Goal: Information Seeking & Learning: Learn about a topic

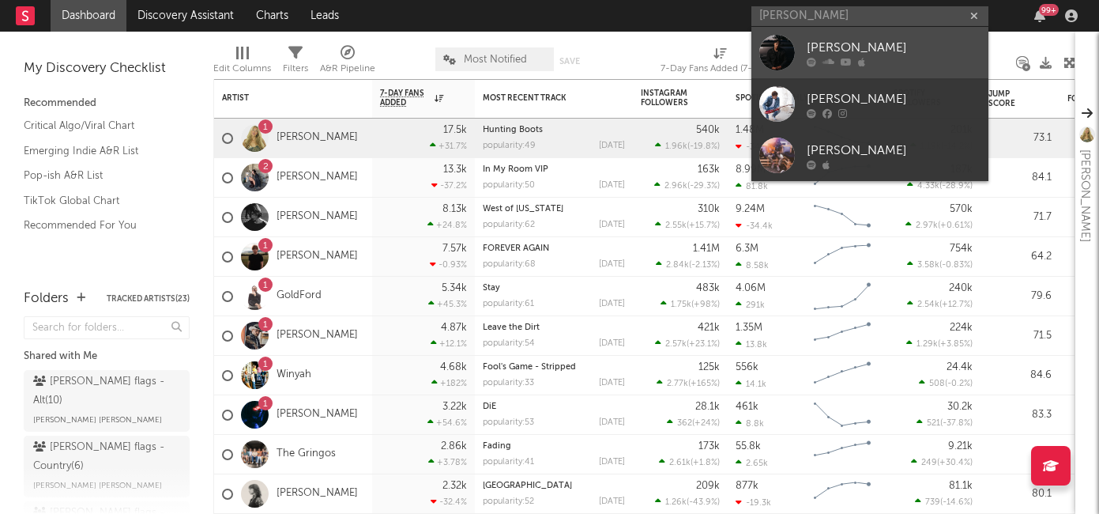
type input "[PERSON_NAME]"
click at [823, 53] on div "[PERSON_NAME]" at bounding box center [894, 47] width 174 height 19
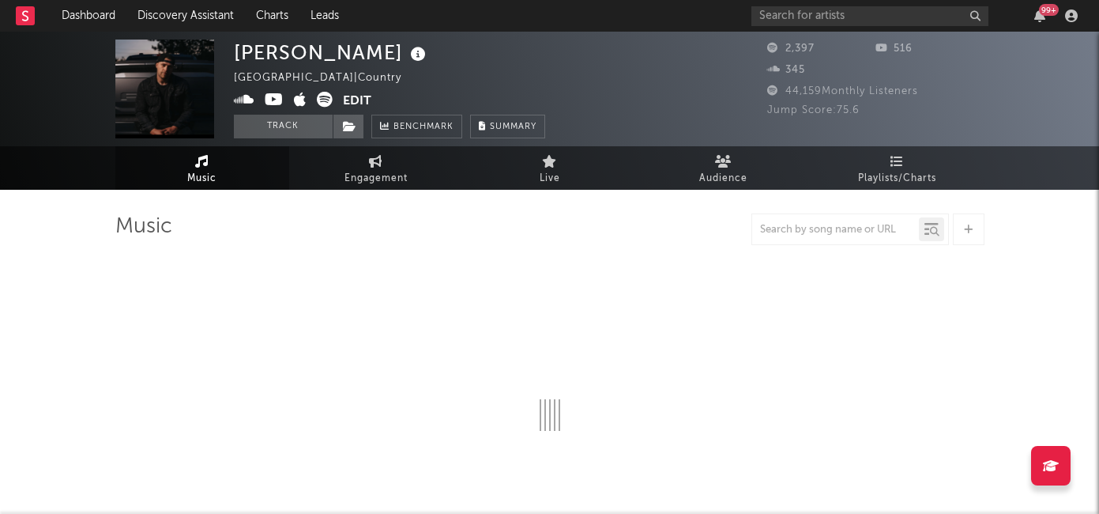
select select "6m"
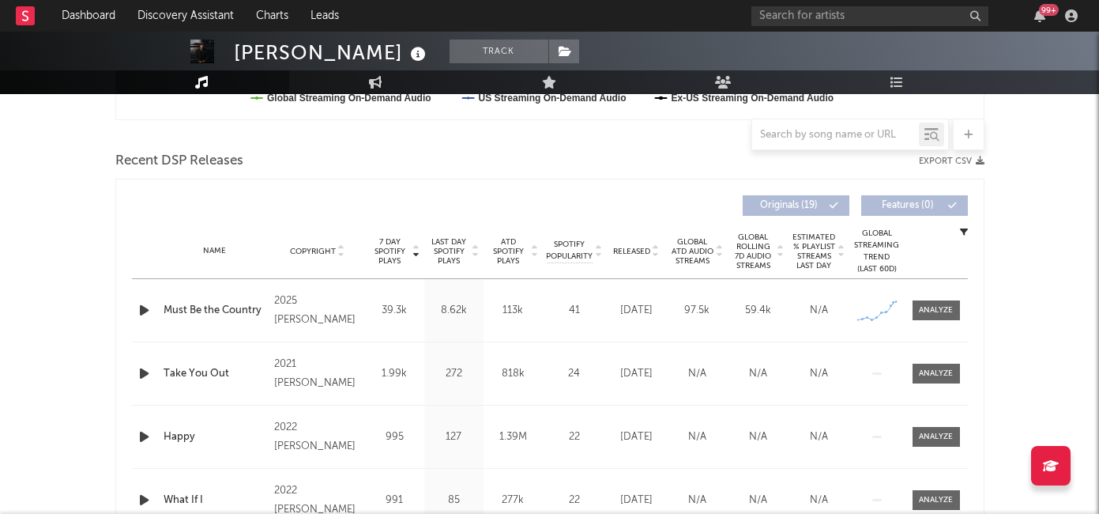
scroll to position [532, 0]
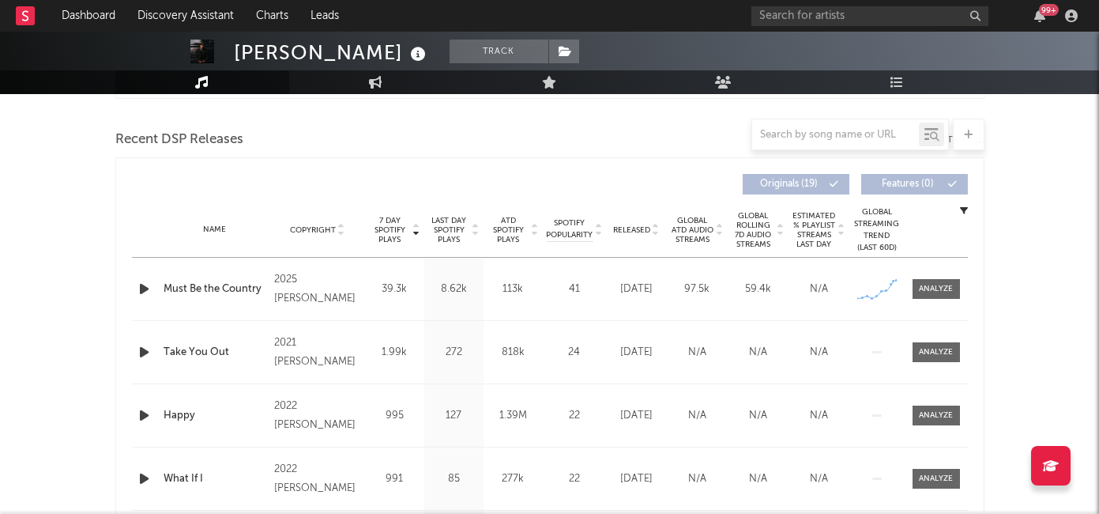
click at [141, 285] on icon "button" at bounding box center [144, 289] width 17 height 20
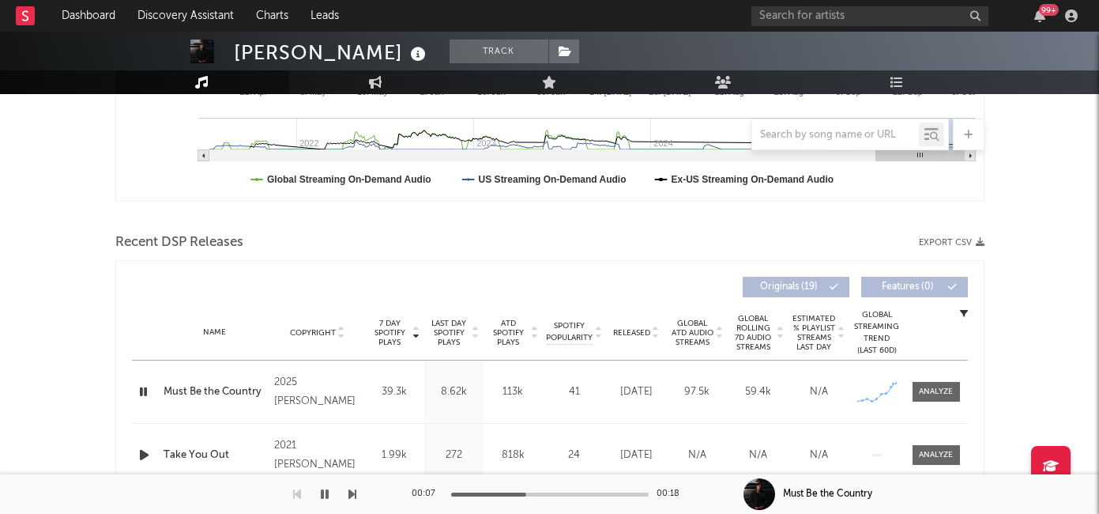
scroll to position [447, 0]
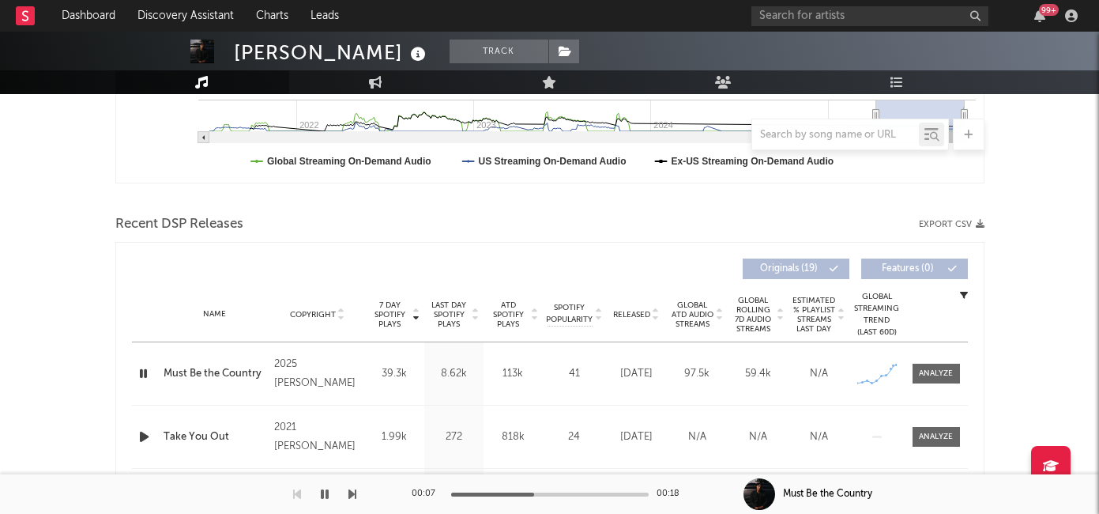
click at [144, 375] on icon "button" at bounding box center [143, 374] width 15 height 20
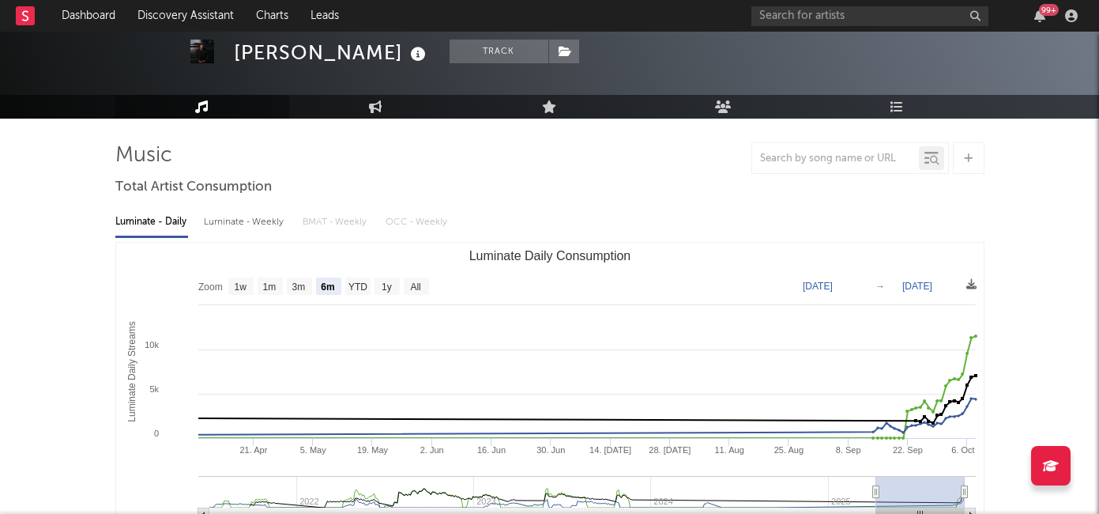
scroll to position [57, 0]
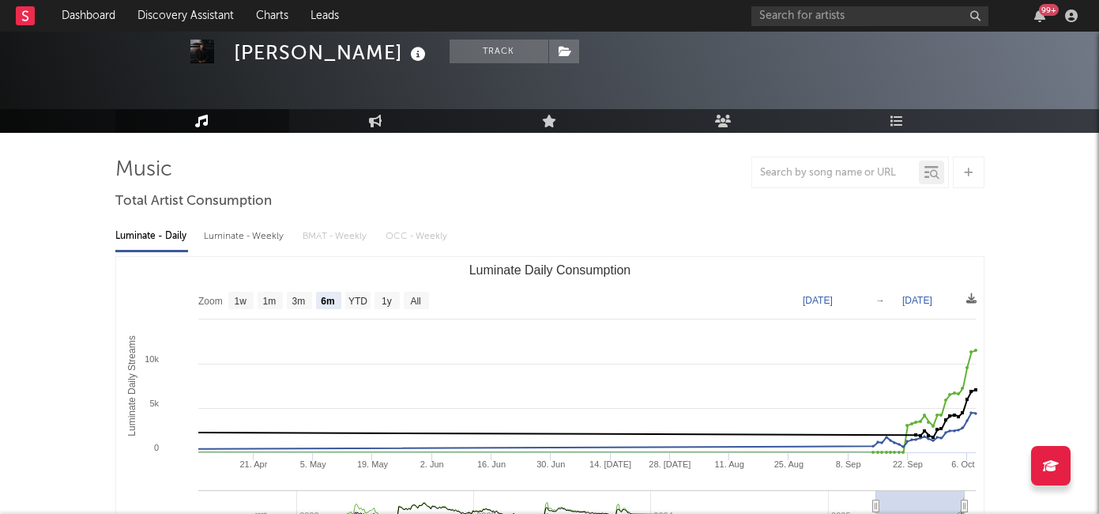
click at [238, 233] on div "Luminate - Weekly" at bounding box center [245, 236] width 83 height 27
select select "6m"
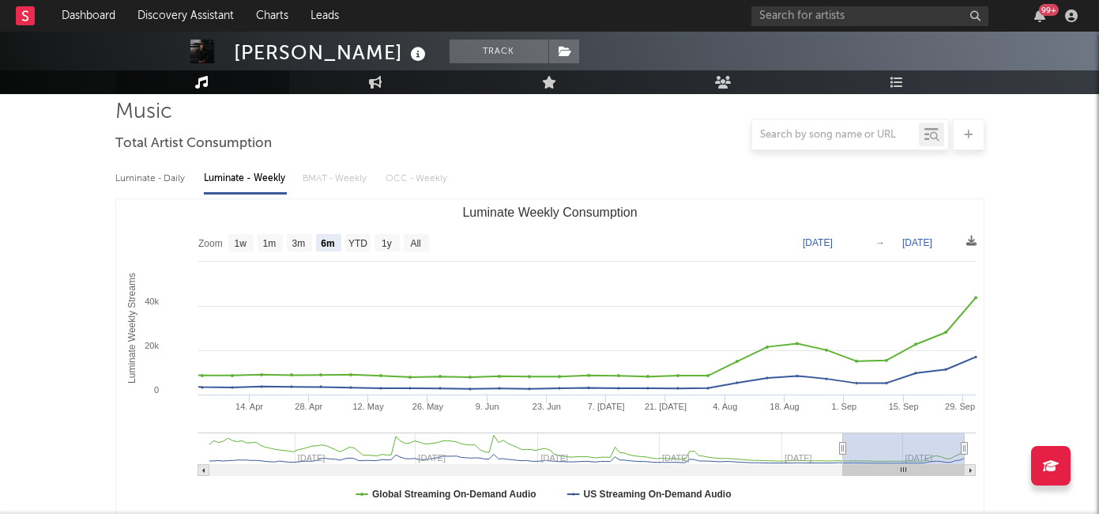
scroll to position [0, 0]
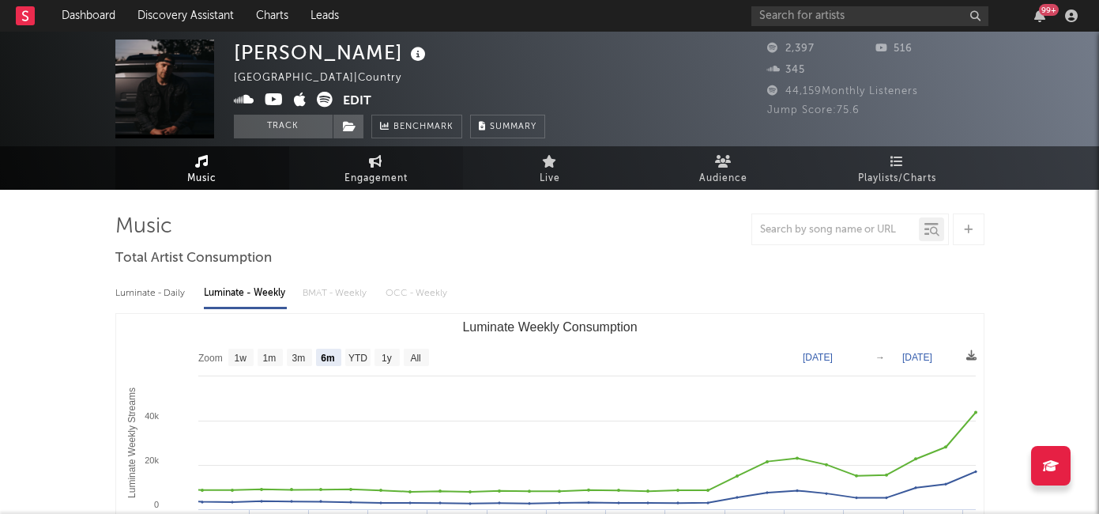
click at [382, 160] on icon at bounding box center [375, 161] width 13 height 13
select select "1w"
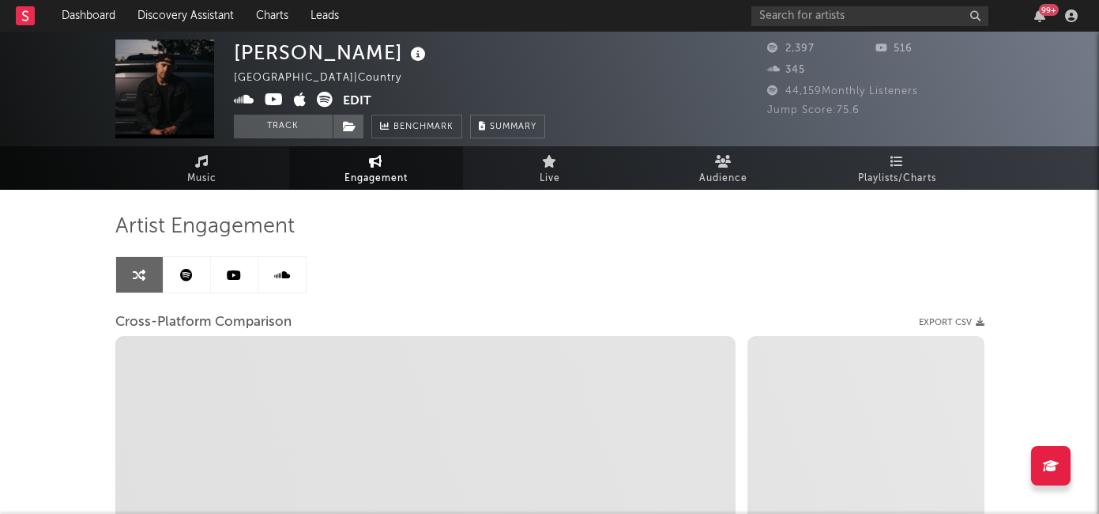
select select "1m"
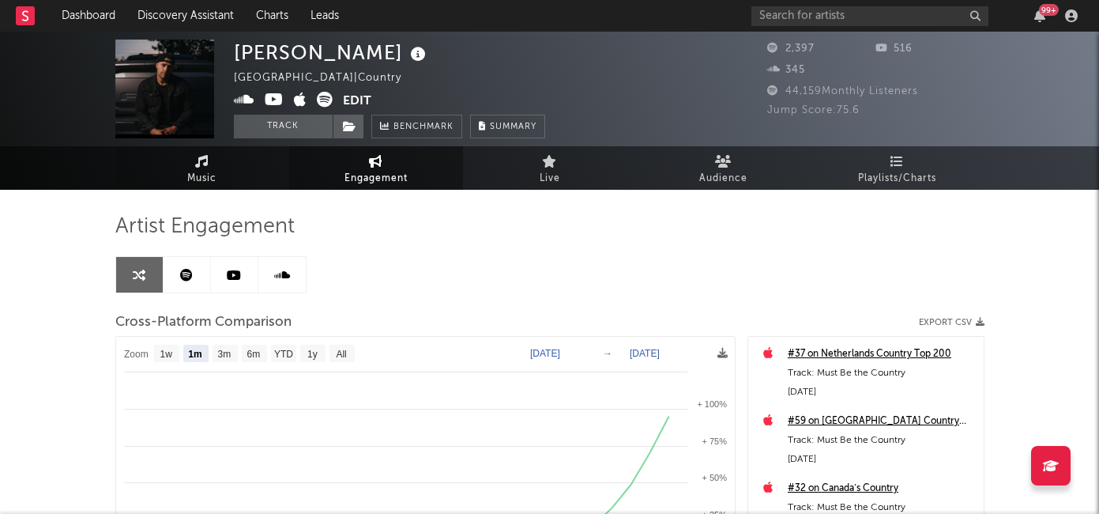
click at [218, 187] on link "Music" at bounding box center [202, 167] width 174 height 43
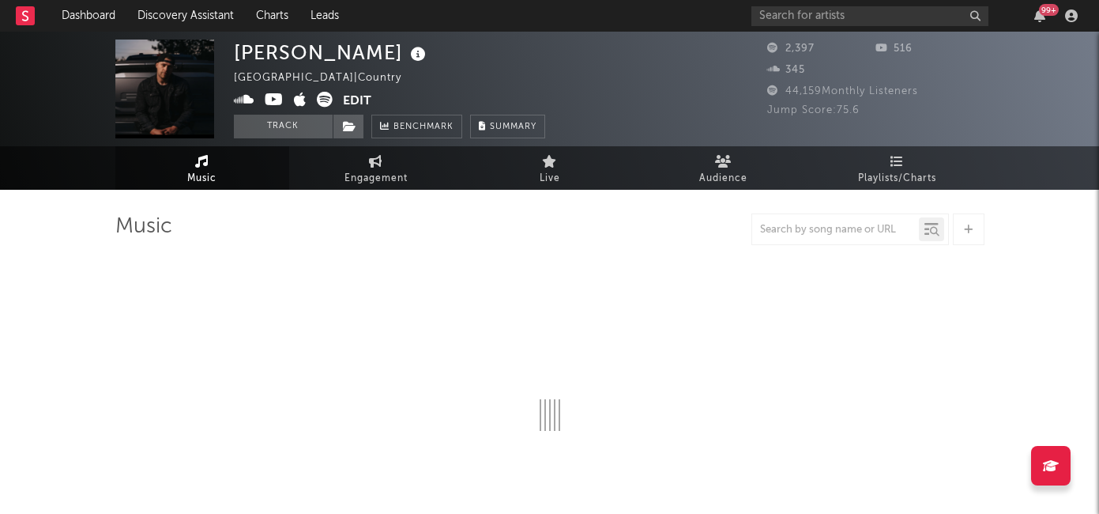
click at [217, 166] on link "Music" at bounding box center [202, 167] width 174 height 43
select select "6m"
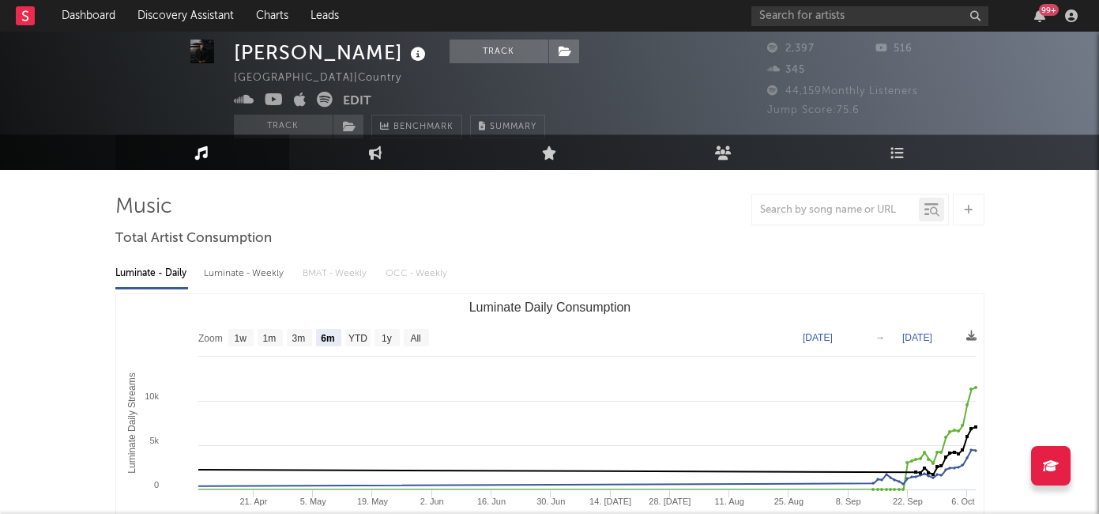
scroll to position [22, 0]
